Goal: Task Accomplishment & Management: Manage account settings

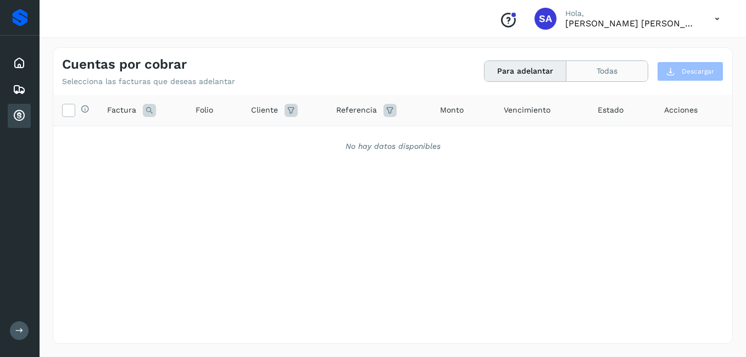
click at [609, 69] on button "Todas" at bounding box center [606, 71] width 81 height 20
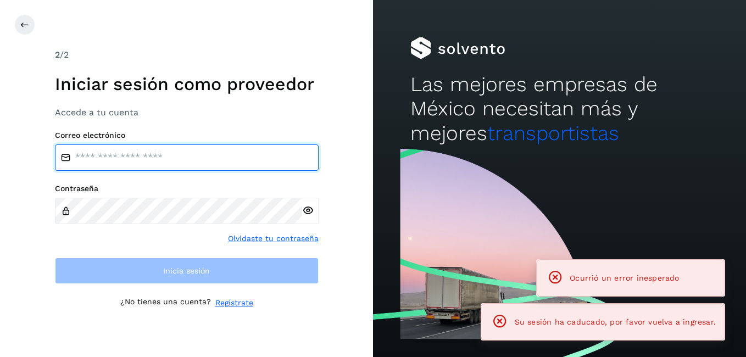
type input "**********"
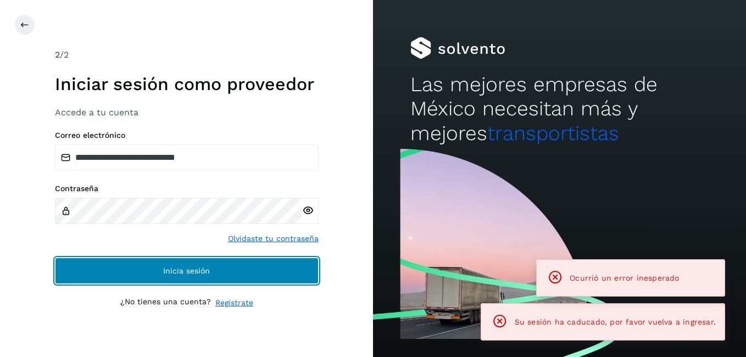
click at [134, 270] on button "Inicia sesión" at bounding box center [187, 270] width 264 height 26
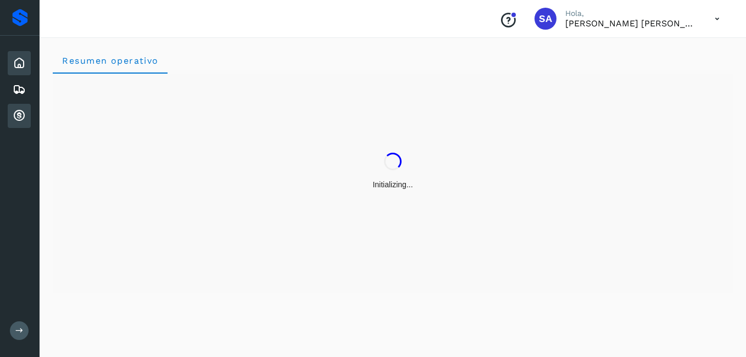
click at [16, 120] on icon at bounding box center [19, 115] width 13 height 13
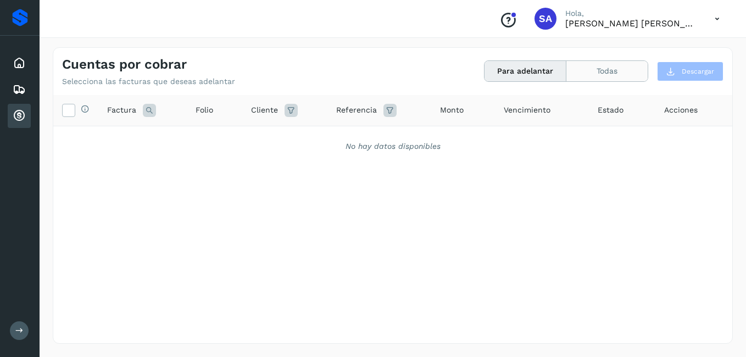
click at [605, 73] on button "Todas" at bounding box center [606, 71] width 81 height 20
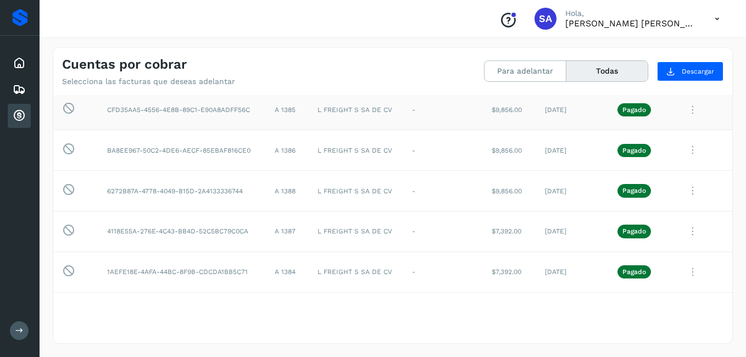
scroll to position [55, 0]
